Goal: Information Seeking & Learning: Understand process/instructions

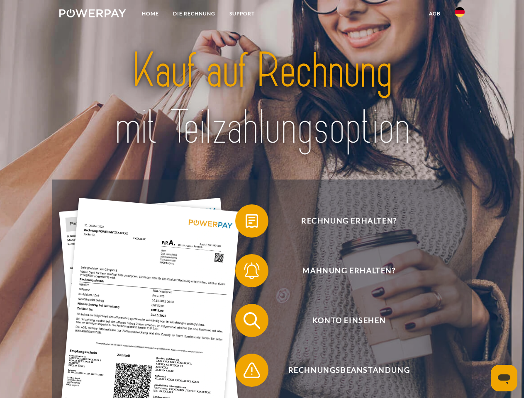
click at [93, 15] on img at bounding box center [92, 13] width 67 height 8
click at [460, 15] on img at bounding box center [460, 12] width 10 height 10
click at [435, 14] on link "agb" at bounding box center [435, 13] width 26 height 15
click at [246, 223] on span at bounding box center [240, 221] width 42 height 42
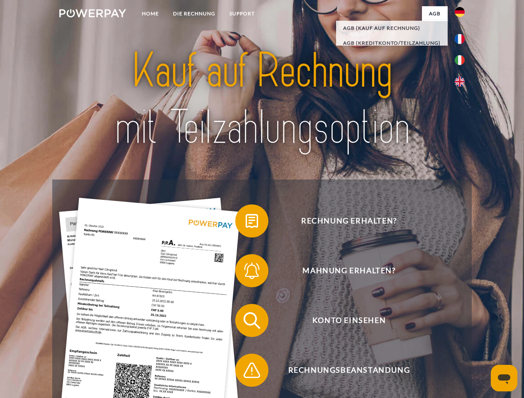
click at [246, 273] on span at bounding box center [240, 271] width 42 height 42
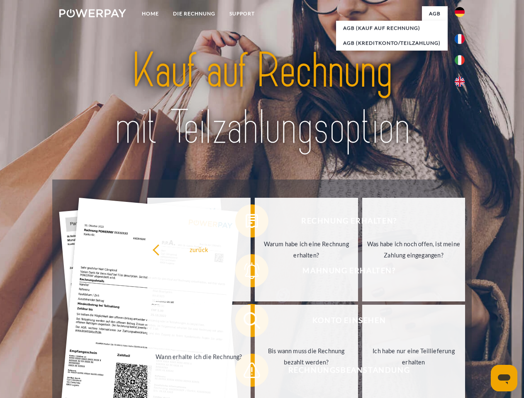
click at [255, 323] on link "Bis wann muss die Rechnung bezahlt werden?" at bounding box center [306, 357] width 103 height 104
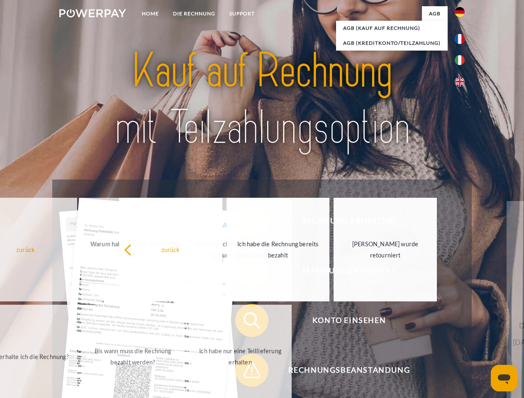
click at [246, 372] on span at bounding box center [240, 371] width 42 height 42
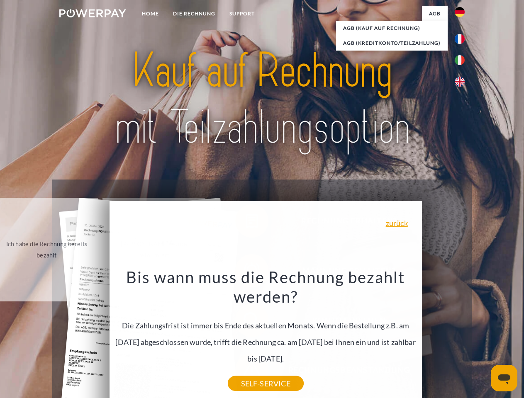
click at [504, 379] on icon "Messaging-Fenster öffnen" at bounding box center [504, 380] width 12 height 10
